Goal: Information Seeking & Learning: Learn about a topic

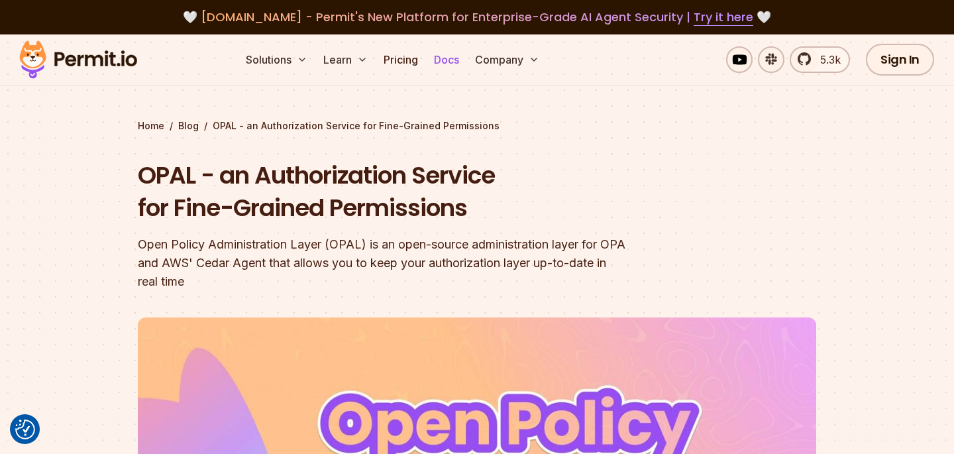
click at [442, 61] on link "Docs" at bounding box center [447, 59] width 36 height 27
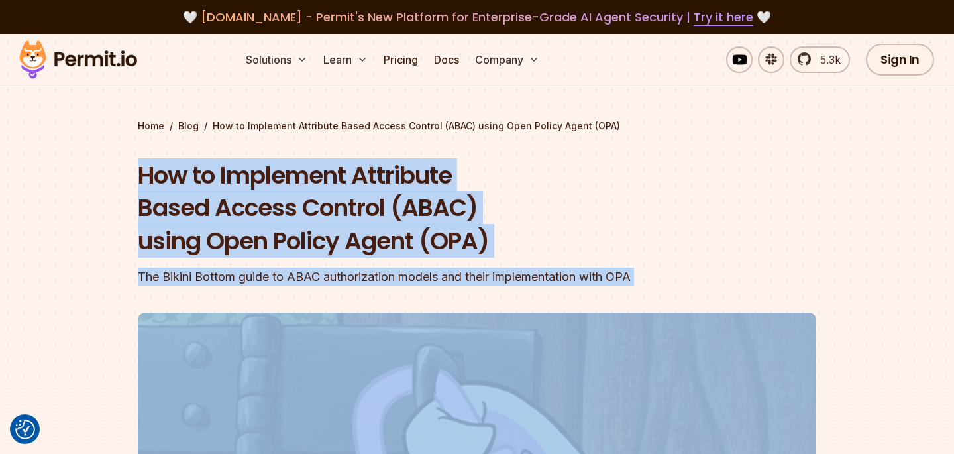
drag, startPoint x: 140, startPoint y: 163, endPoint x: 301, endPoint y: 439, distance: 319.3
click at [301, 439] on header "How to Implement Attribute Based Access Control (ABAC) using Open Policy Agent …" at bounding box center [477, 462] width 679 height 607
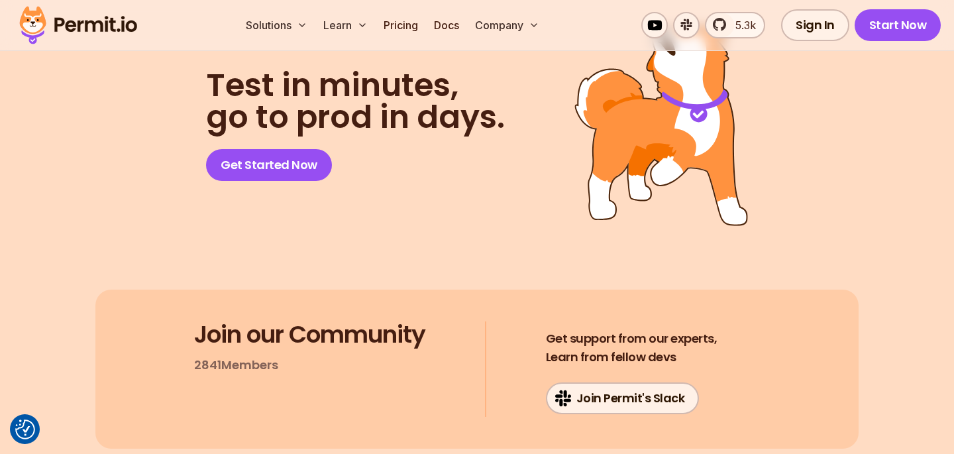
scroll to position [5623, 0]
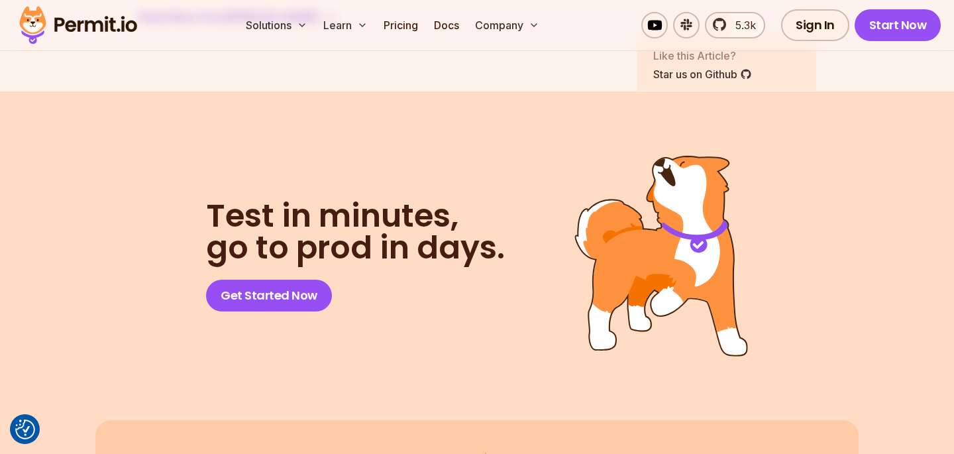
copy article "Lor ip Dolorsita Consectet Adipi Elitse Doeiusm (TEMP) incid Utla Etdolo Magna …"
